Goal: Share content

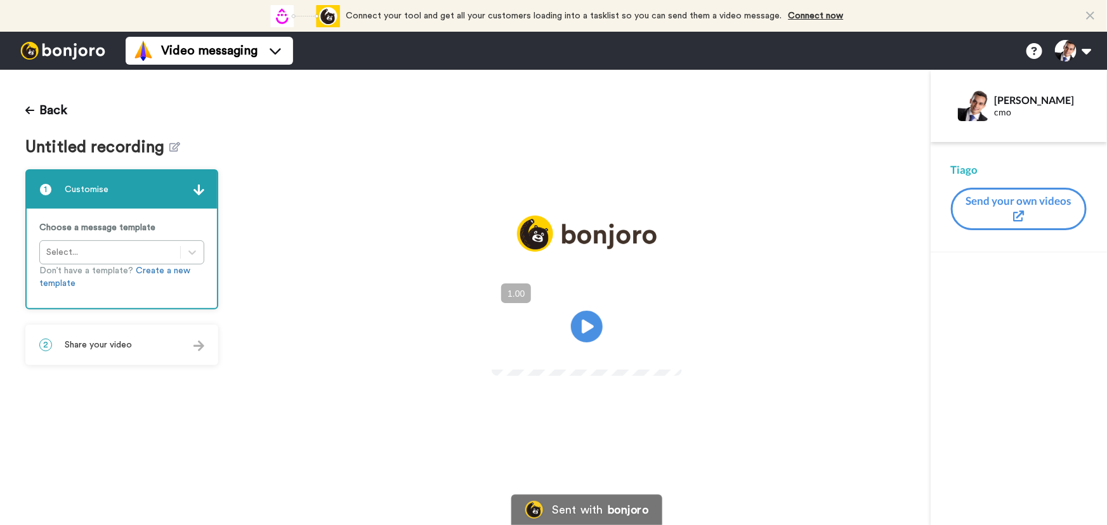
click at [166, 337] on div "2 Share your video" at bounding box center [122, 345] width 190 height 38
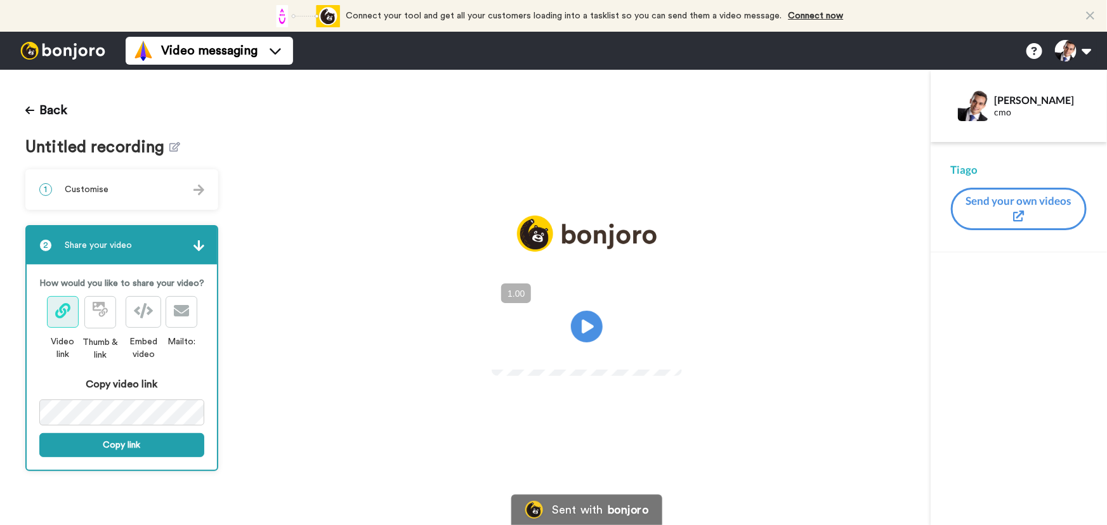
click at [157, 457] on div "How would you like to share your video? Video link Thumb & link Embed video Mai…" at bounding box center [122, 368] width 190 height 206
click at [168, 449] on button "Copy link" at bounding box center [121, 445] width 165 height 24
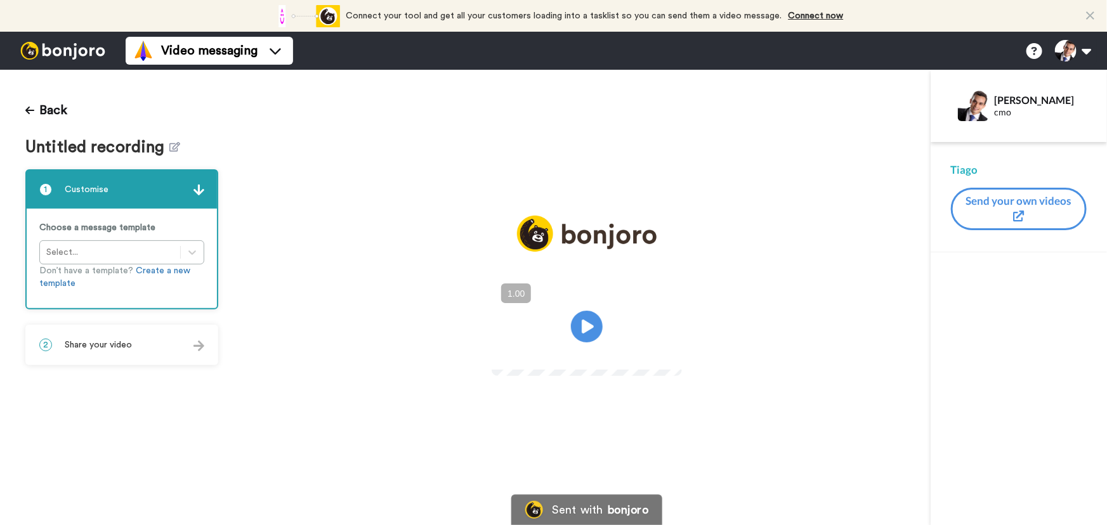
click at [153, 360] on div "2 Share your video" at bounding box center [122, 345] width 190 height 38
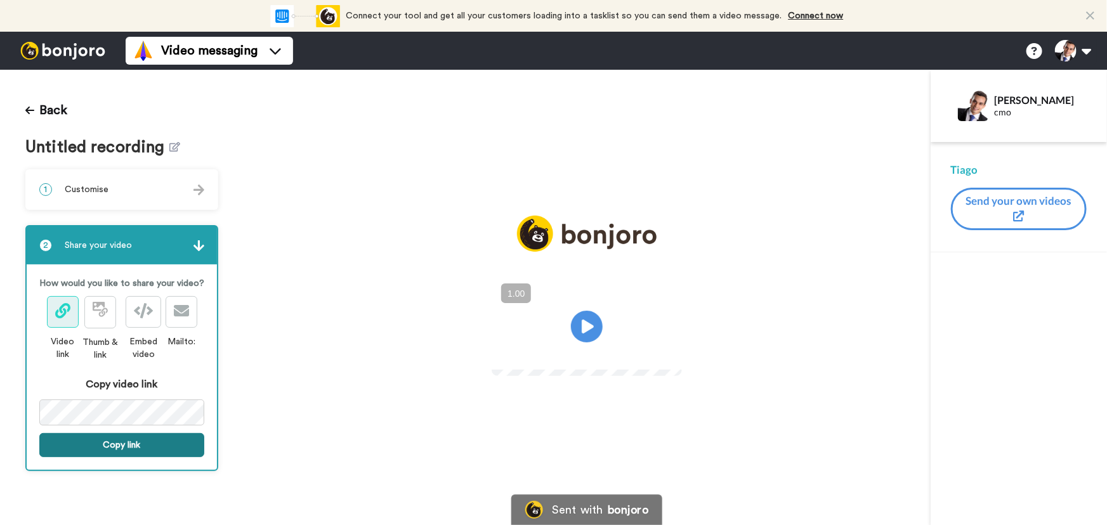
click at [147, 448] on button "Copy link" at bounding box center [121, 445] width 165 height 24
